Goal: Find specific page/section: Find specific page/section

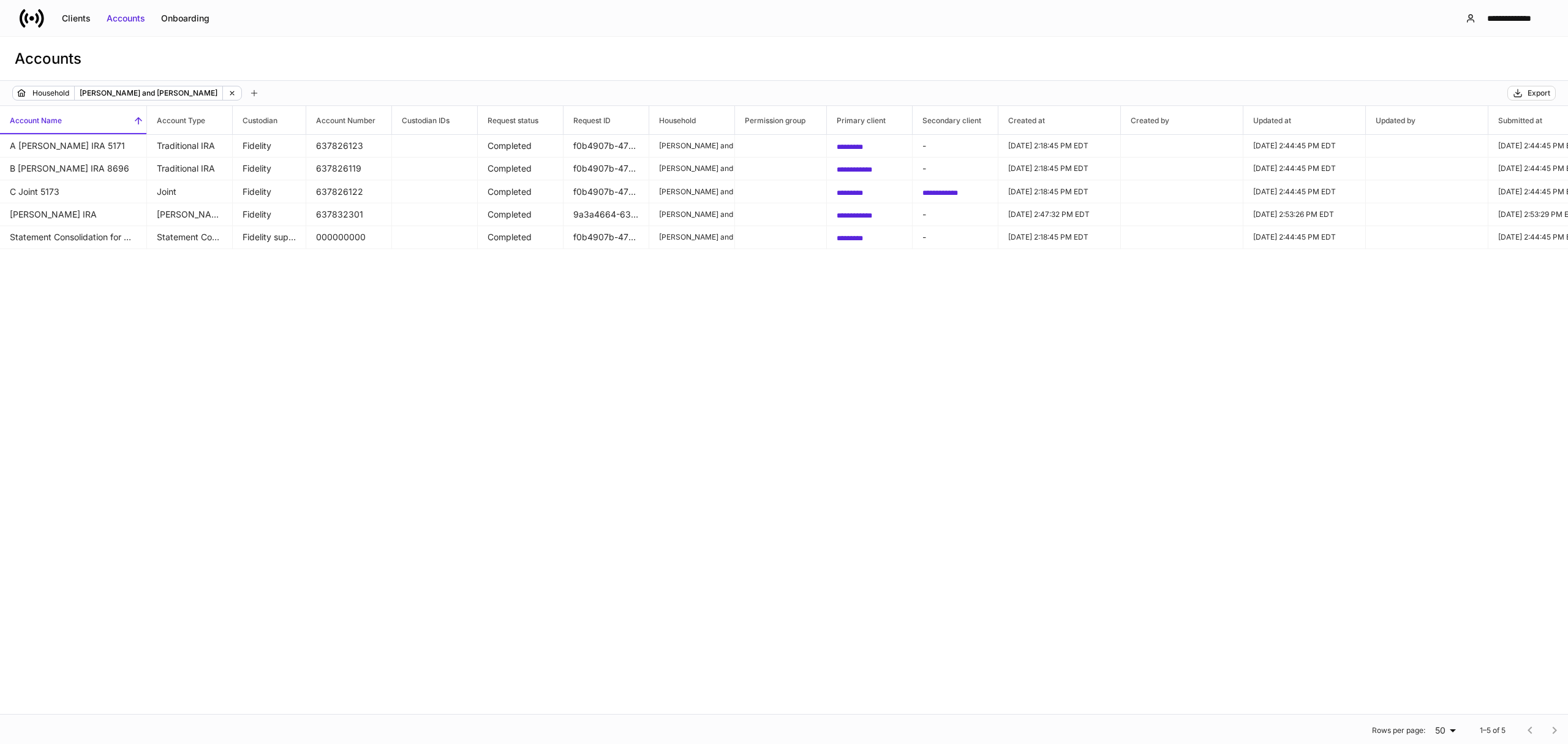
click at [34, 1] on div "**********" at bounding box center [784, 18] width 1568 height 36
click at [33, 11] on icon at bounding box center [31, 18] width 24 height 24
